Goal: Navigation & Orientation: Find specific page/section

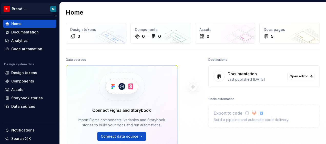
click at [24, 8] on html "Brand M Home Documentation Analytics Code automation Design system data Design …" at bounding box center [163, 72] width 326 height 144
click at [189, 112] on html "Brand M Home Documentation Analytics Code automation Design system data Design …" at bounding box center [163, 72] width 326 height 144
click at [25, 8] on html "Brand M Home Documentation Analytics Code automation Design system data Design …" at bounding box center [163, 72] width 326 height 144
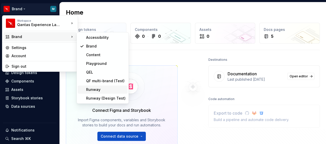
click at [94, 89] on div "Runway" at bounding box center [105, 89] width 39 height 5
